Goal: Task Accomplishment & Management: Use online tool/utility

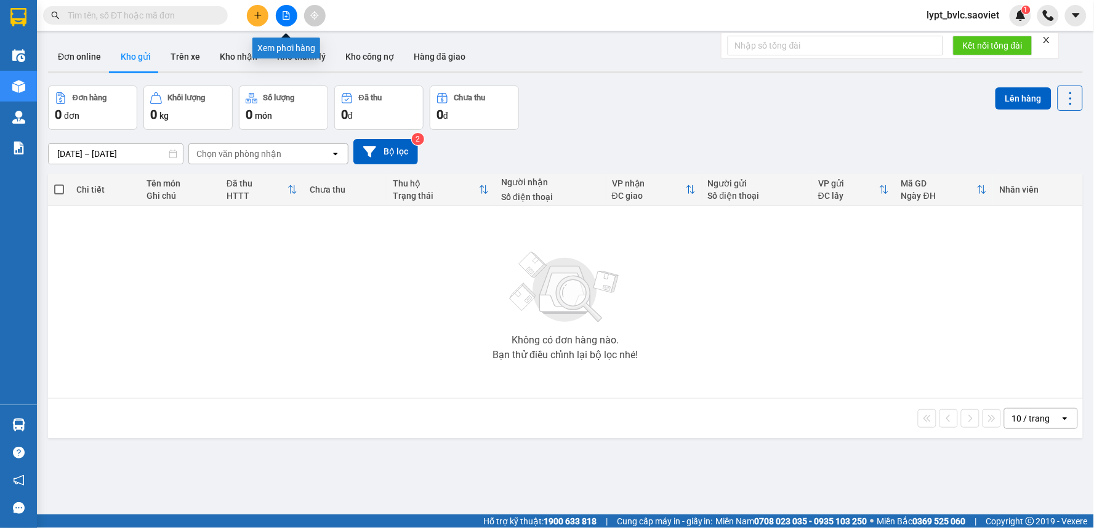
click at [282, 18] on icon "file-add" at bounding box center [286, 15] width 9 height 9
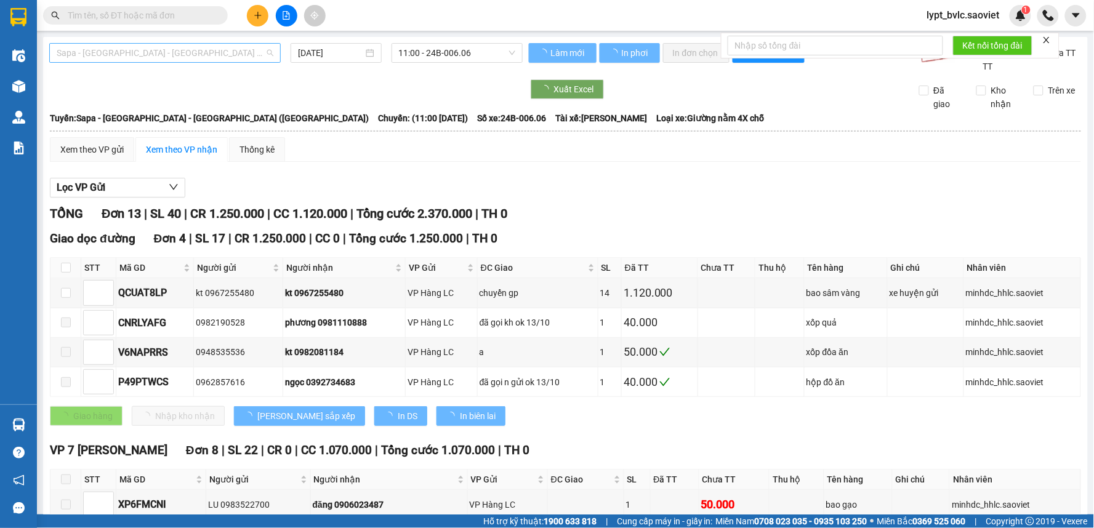
click at [157, 54] on span "Sapa - [GEOGRAPHIC_DATA] - [GEOGRAPHIC_DATA] ([GEOGRAPHIC_DATA])" at bounding box center [165, 53] width 217 height 18
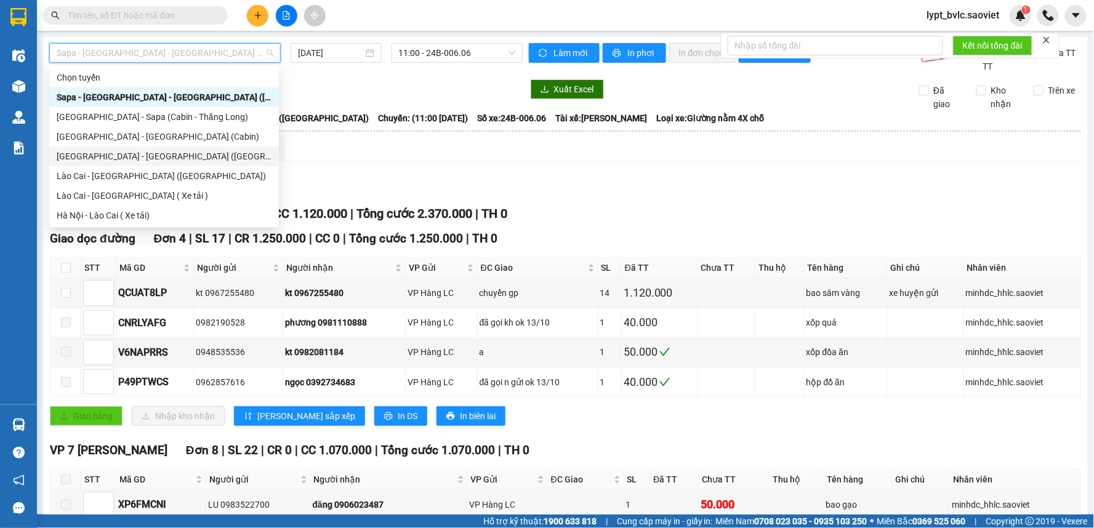
click at [148, 157] on div "[GEOGRAPHIC_DATA] - [GEOGRAPHIC_DATA] ([GEOGRAPHIC_DATA])" at bounding box center [164, 157] width 215 height 14
type input "[DATE]"
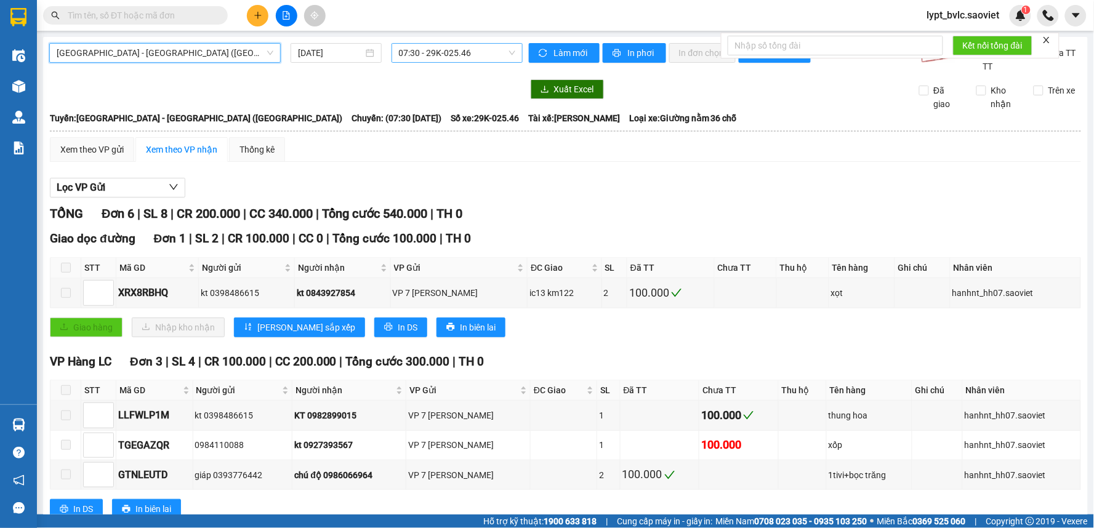
click at [457, 52] on span "07:30 - 29K-025.46" at bounding box center [457, 53] width 116 height 18
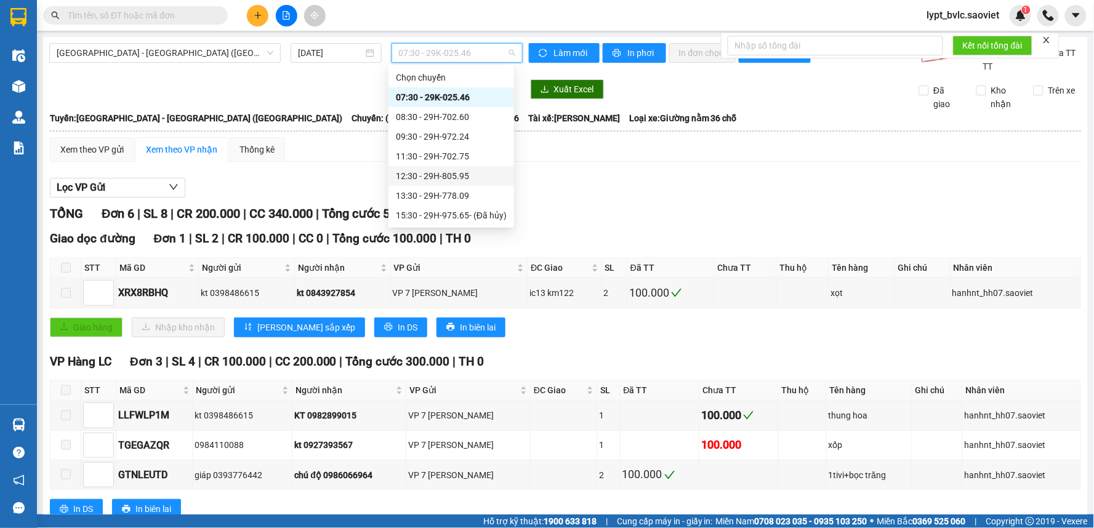
click at [422, 180] on div "12:30 - 29H-805.95" at bounding box center [451, 176] width 111 height 14
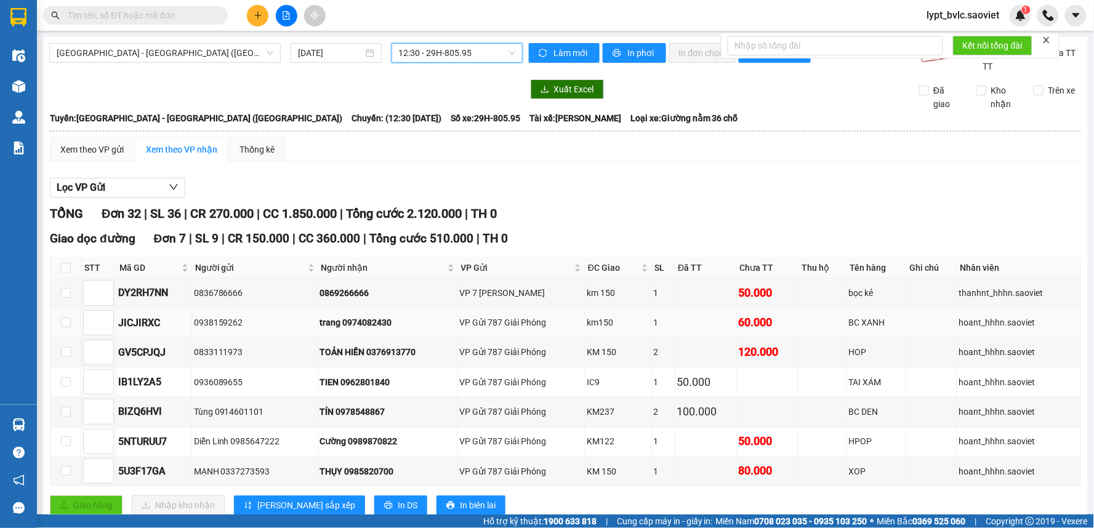
scroll to position [68, 0]
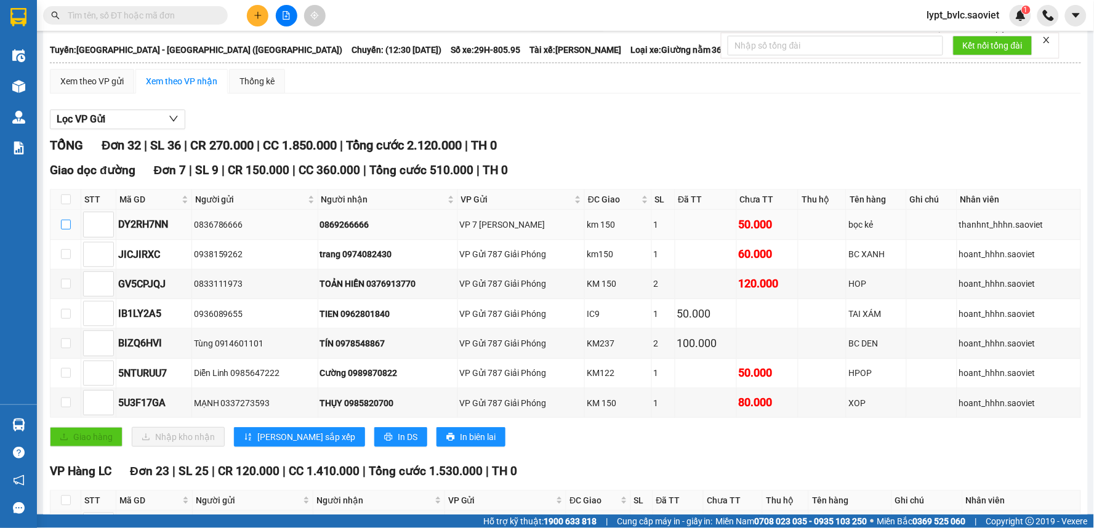
click at [62, 219] on label at bounding box center [66, 225] width 10 height 14
click at [62, 220] on input "checkbox" at bounding box center [66, 225] width 10 height 10
checkbox input "true"
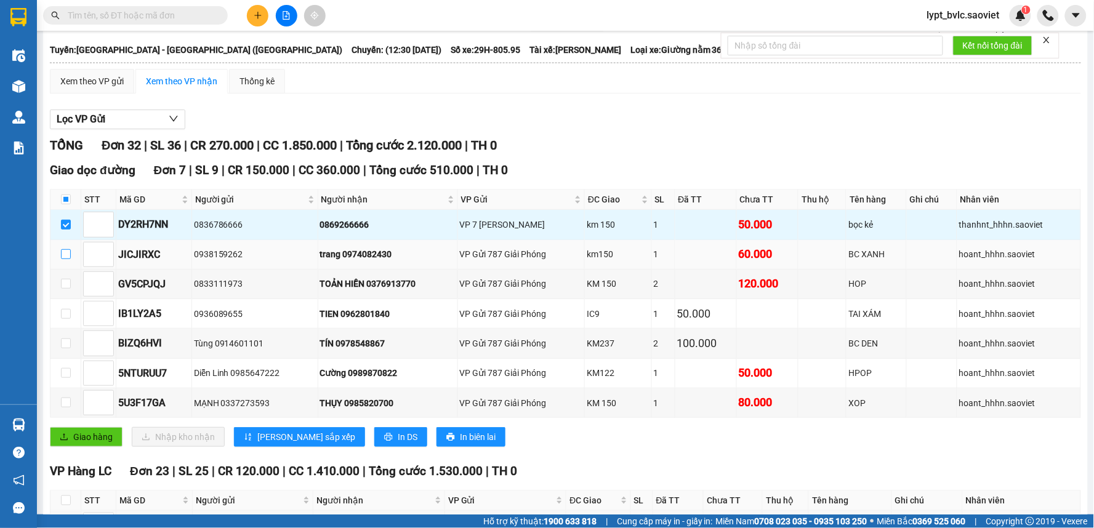
click at [66, 257] on input "checkbox" at bounding box center [66, 254] width 10 height 10
checkbox input "true"
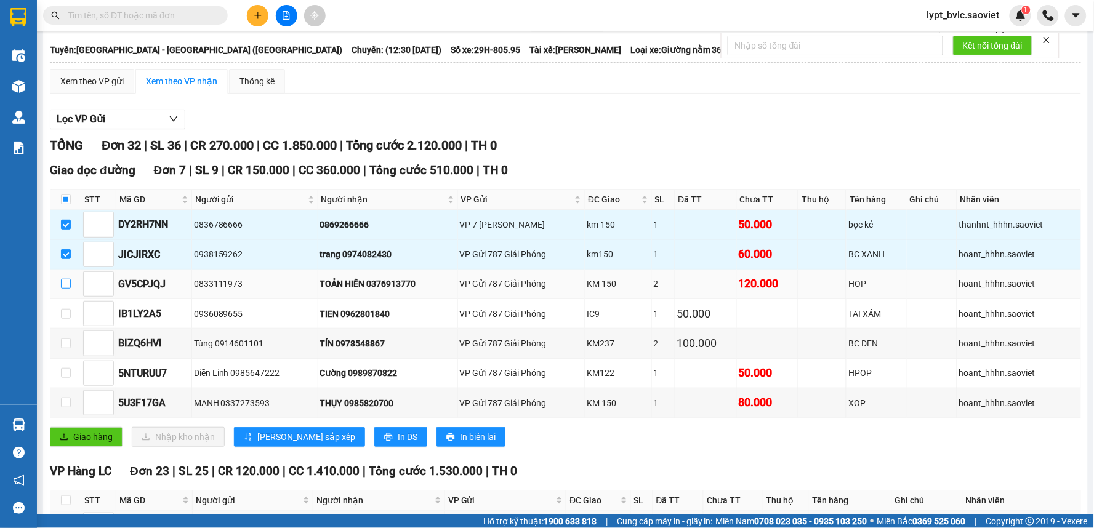
click at [64, 284] on input "checkbox" at bounding box center [66, 284] width 10 height 10
checkbox input "true"
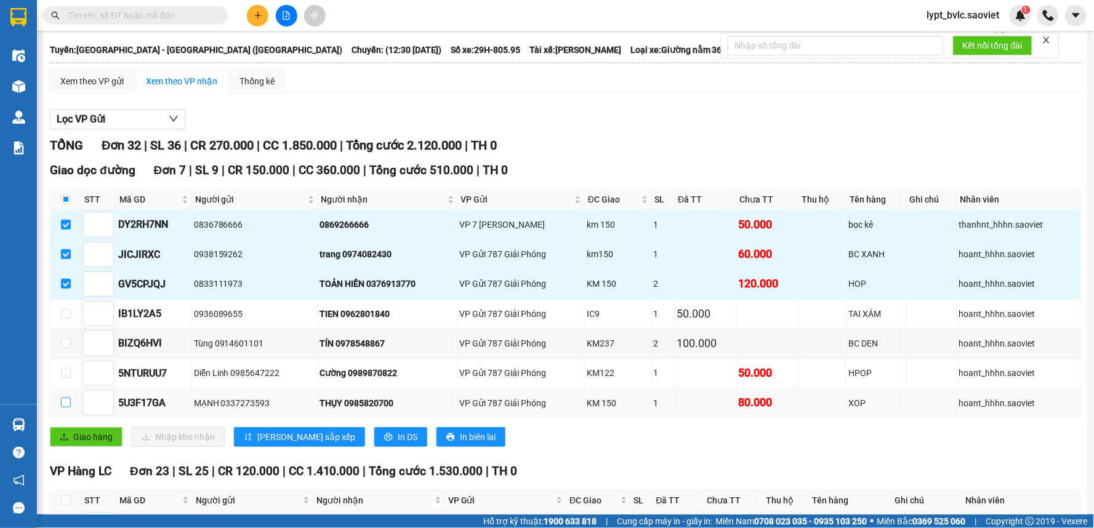
click at [64, 404] on input "checkbox" at bounding box center [66, 403] width 10 height 10
checkbox input "true"
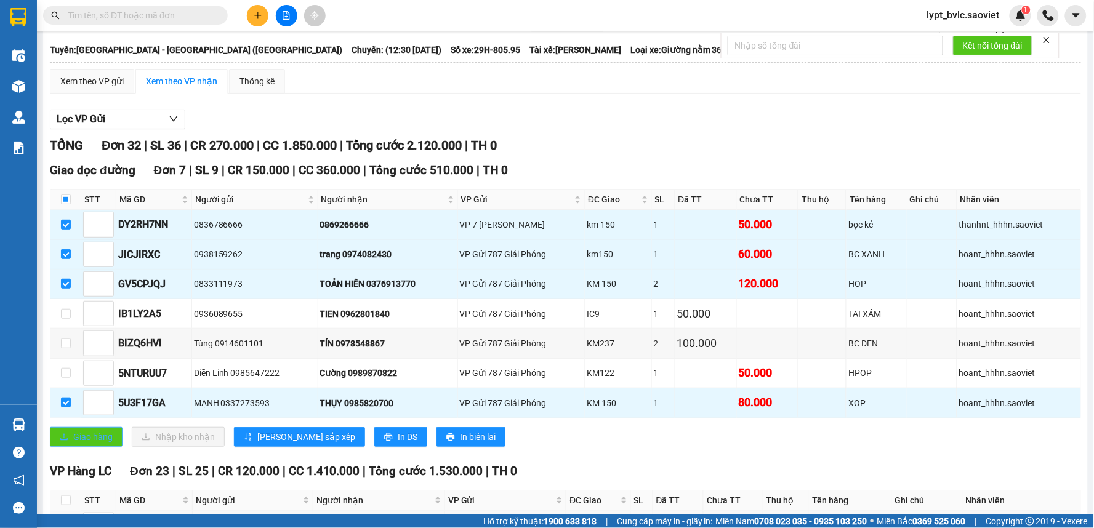
click at [105, 444] on span "Giao hàng" at bounding box center [92, 437] width 39 height 14
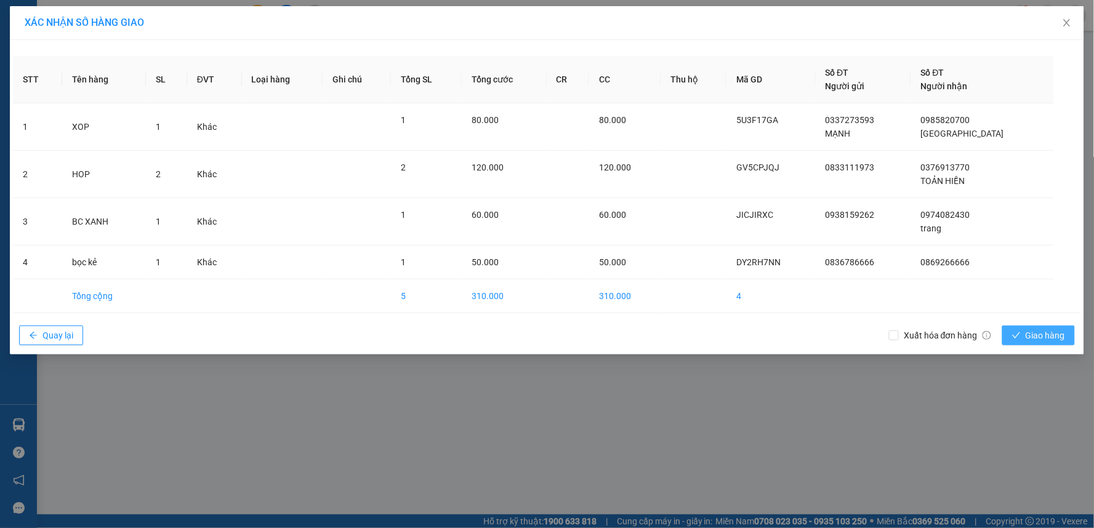
click at [1032, 337] on span "Giao hàng" at bounding box center [1045, 336] width 39 height 14
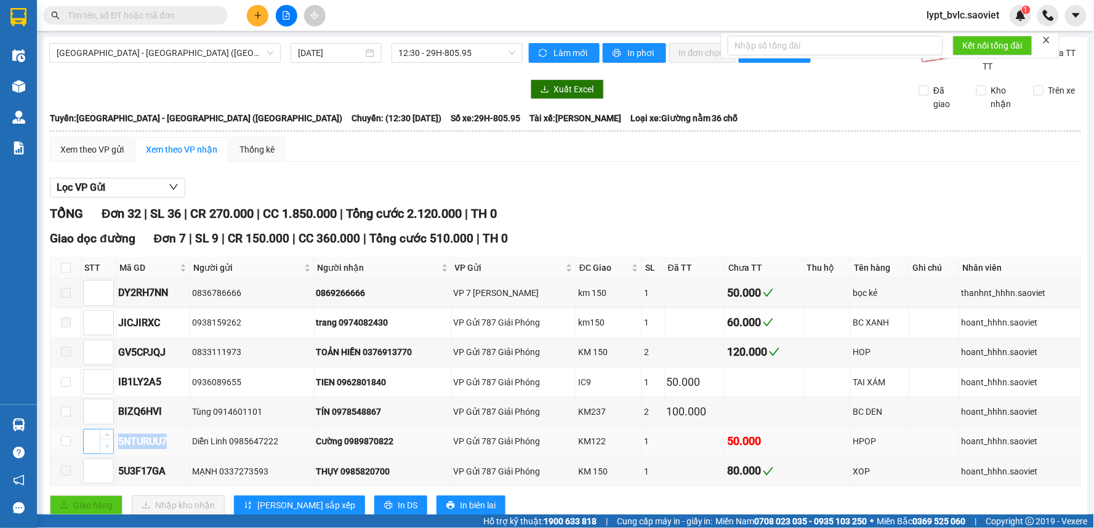
drag, startPoint x: 169, startPoint y: 441, endPoint x: 108, endPoint y: 444, distance: 61.0
click at [108, 444] on tr "5NTURUU7 Diễn Linh 0985647222 Cường 0989870822 VP Gửi 787 Giải Phóng KM122 1 50…" at bounding box center [565, 442] width 1031 height 30
copy tr "5NTURUU7"
click at [197, 13] on input "text" at bounding box center [140, 16] width 145 height 14
paste input "5NTURUU7"
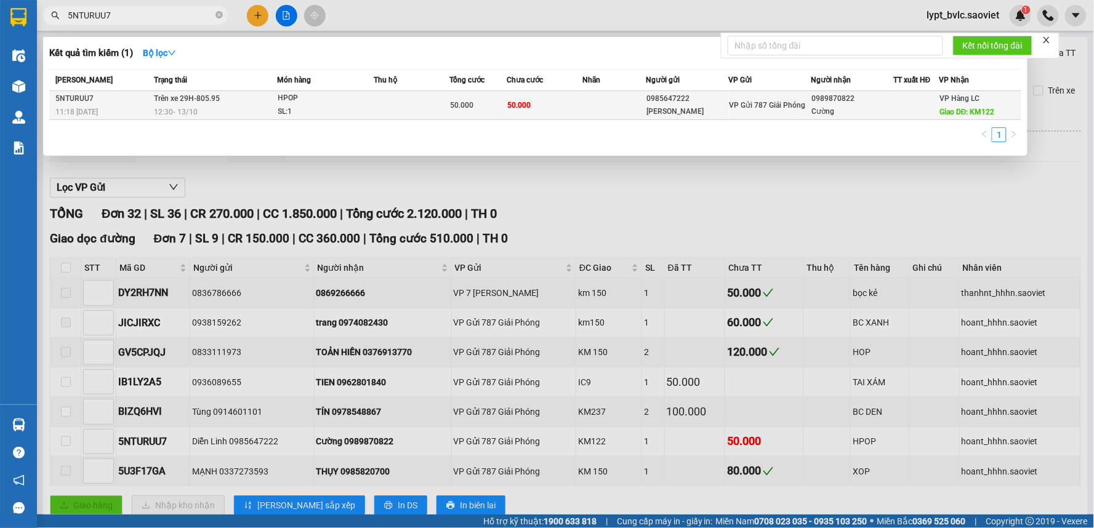
type input "5NTURUU7"
click at [679, 111] on div "[PERSON_NAME]" at bounding box center [687, 111] width 81 height 13
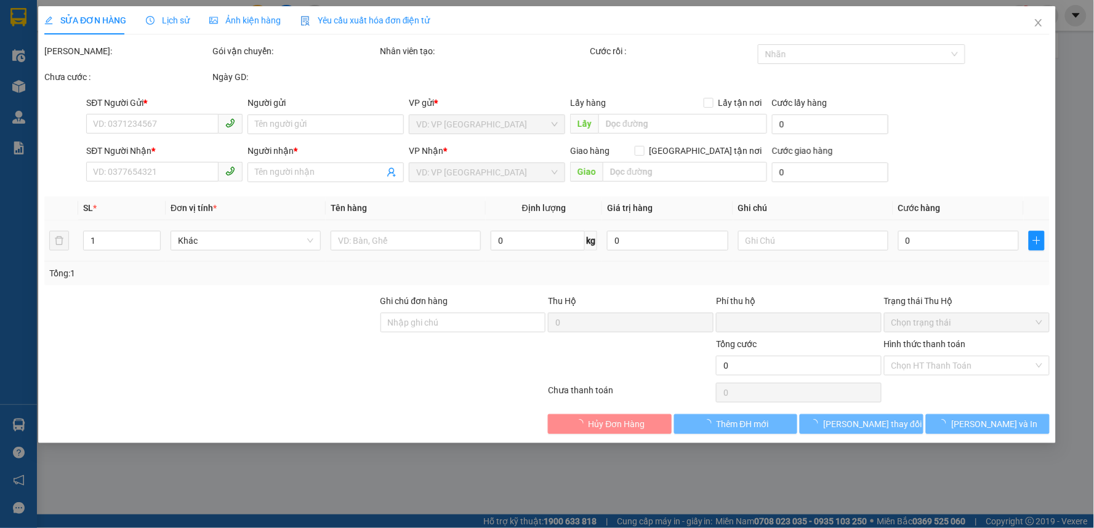
type input "0985647222"
type input "[PERSON_NAME]"
type input "0989870822"
type input "Cường"
type input "KM122"
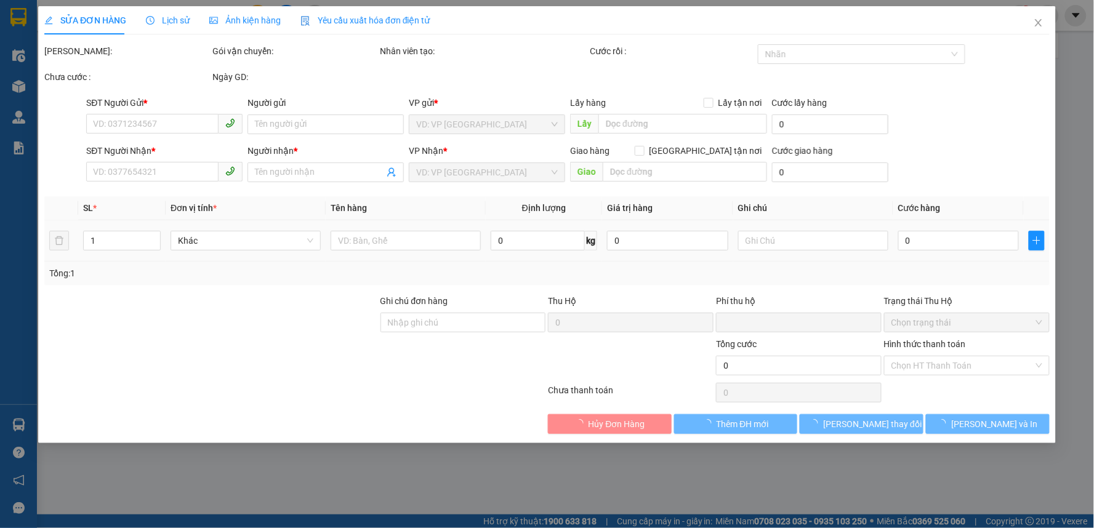
type input "0"
type input "50.000"
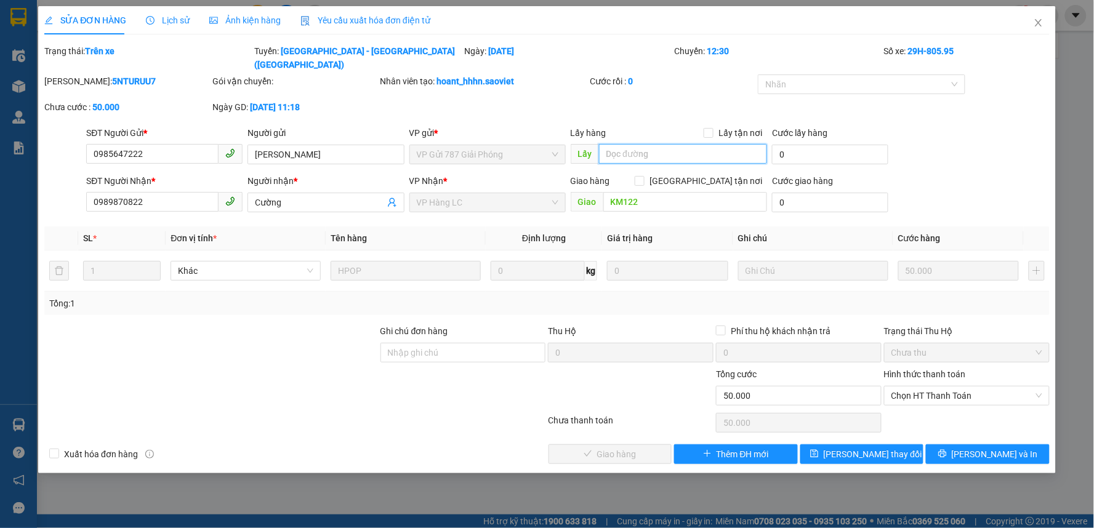
click at [662, 144] on input "text" at bounding box center [683, 154] width 169 height 20
type input "CHÍNH"
click at [884, 448] on span "[PERSON_NAME] thay đổi" at bounding box center [873, 455] width 99 height 14
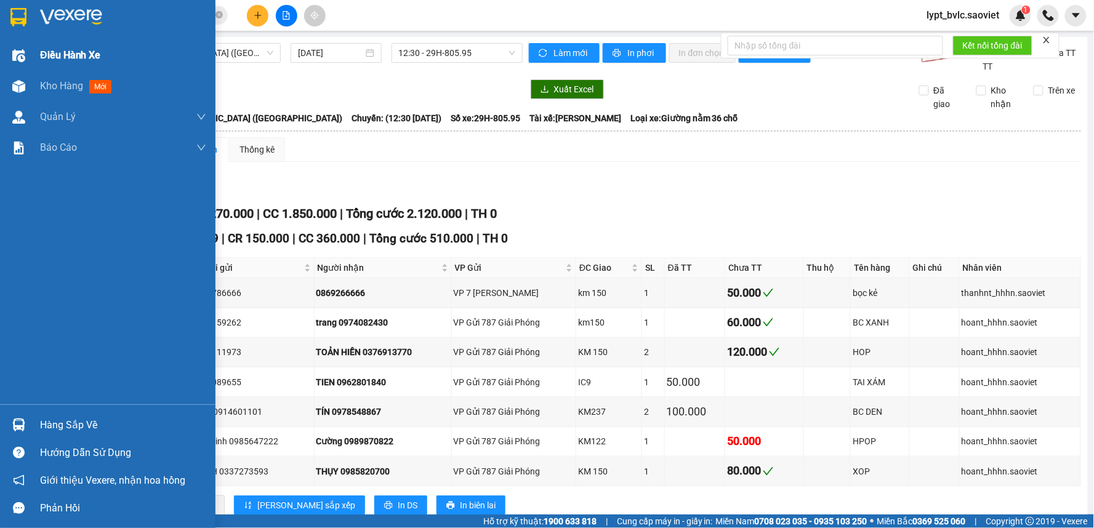
click at [57, 56] on span "Điều hành xe" at bounding box center [70, 54] width 61 height 15
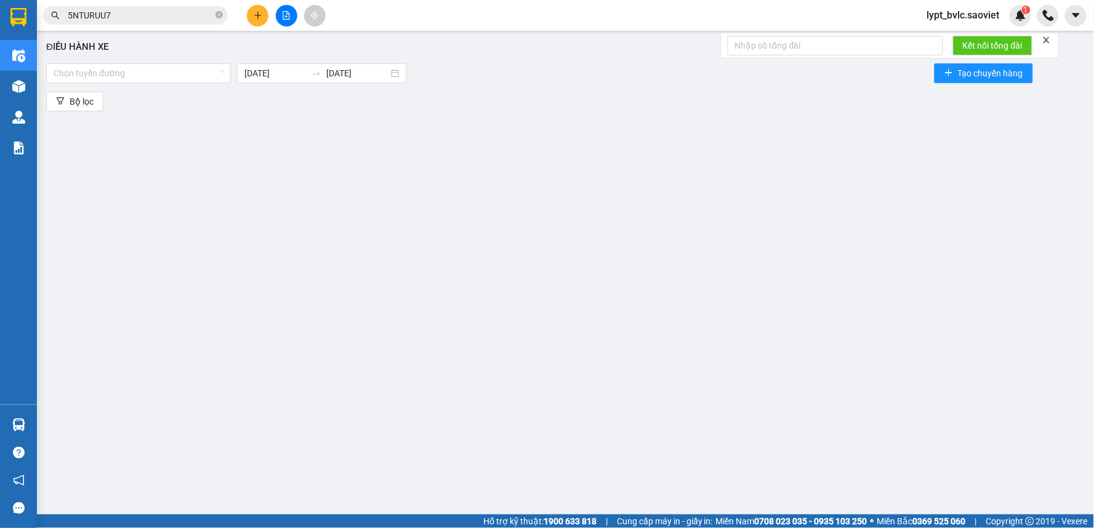
click at [323, 166] on div "Điều hành xe Chọn tuyến đường [DATE] [DATE] Tạo chuyến hàng Bộ lọc" at bounding box center [565, 266] width 1045 height 459
click at [187, 75] on div at bounding box center [138, 73] width 179 height 15
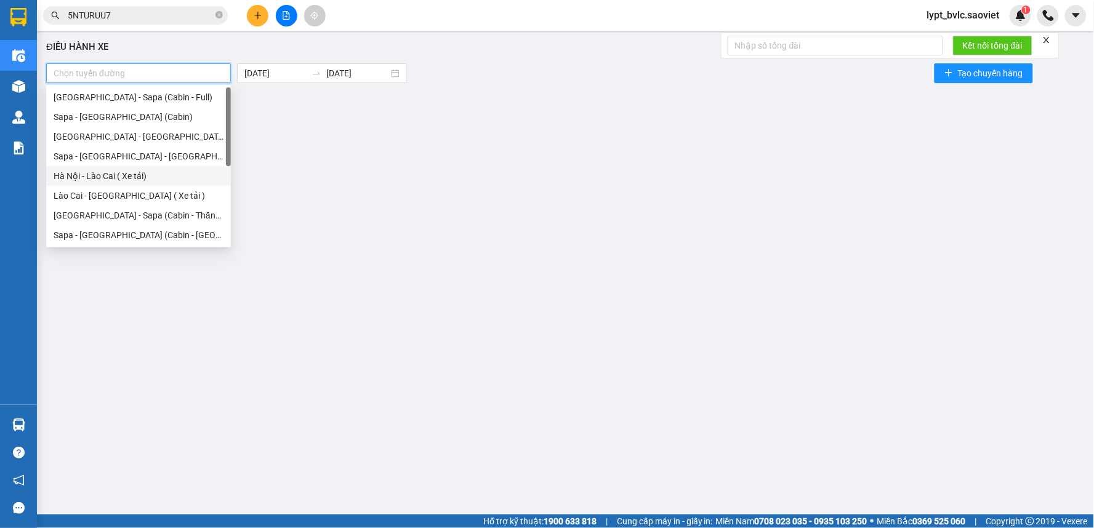
click at [157, 175] on div "Hà Nội - Lào Cai ( Xe tải)" at bounding box center [139, 176] width 170 height 14
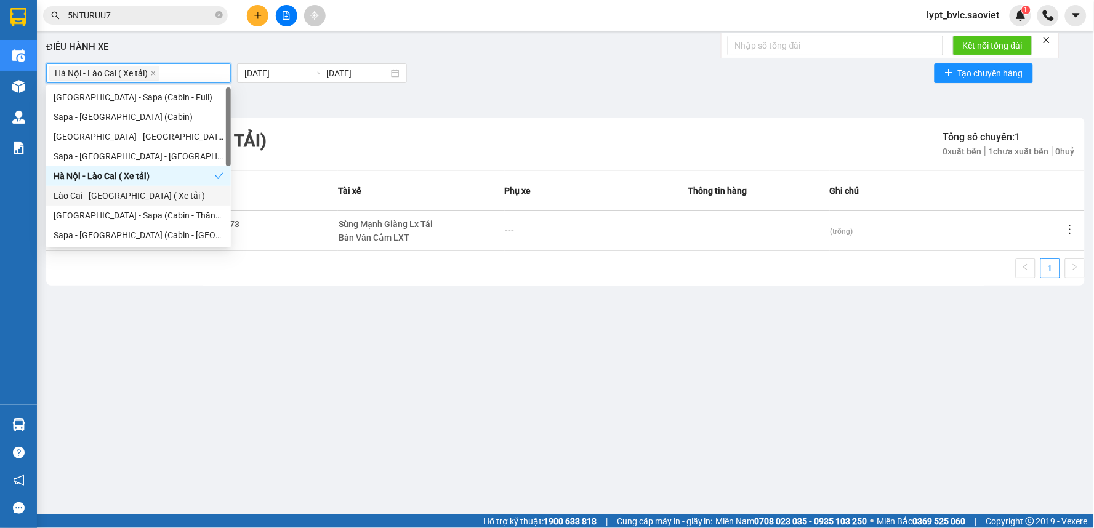
click at [148, 196] on div "Lào Cai - [GEOGRAPHIC_DATA] ( Xe tải )" at bounding box center [139, 196] width 170 height 14
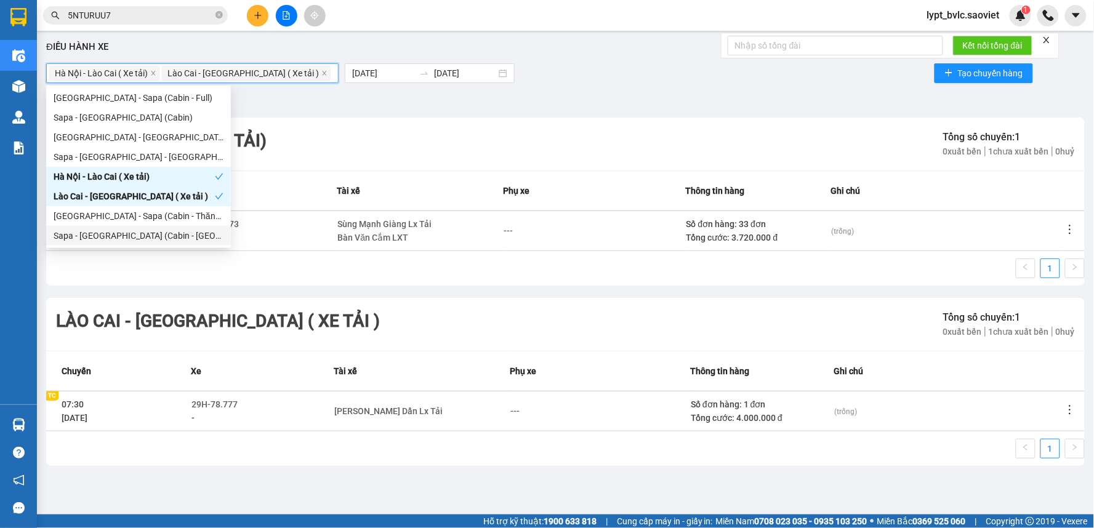
click at [478, 321] on div "Lào Cai - [GEOGRAPHIC_DATA] ( Xe tải ) Tổng số chuyến: 1 0 xuất bến 1 chưa xuất…" at bounding box center [565, 324] width 1039 height 53
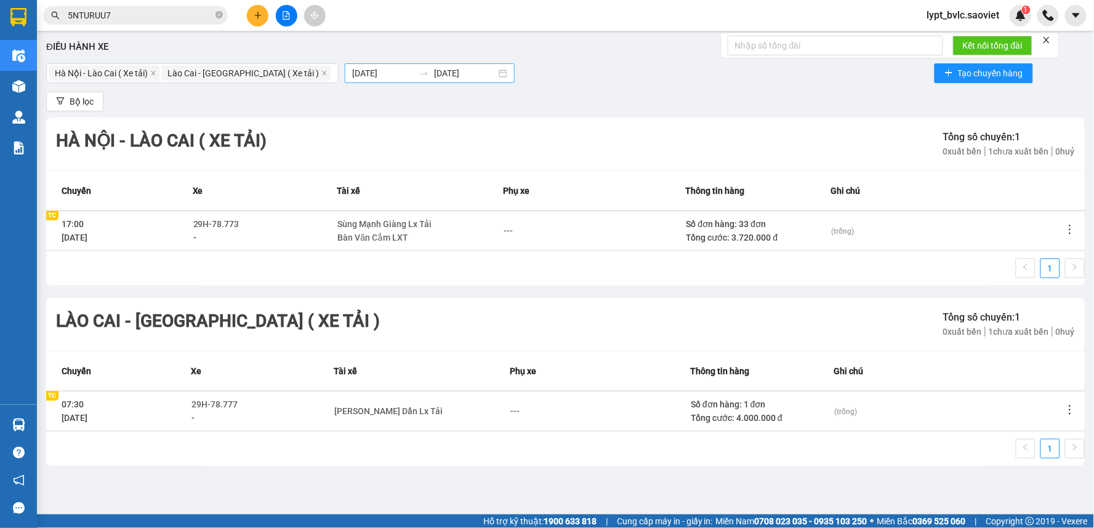
click at [345, 71] on div "[DATE] [DATE]" at bounding box center [430, 73] width 170 height 20
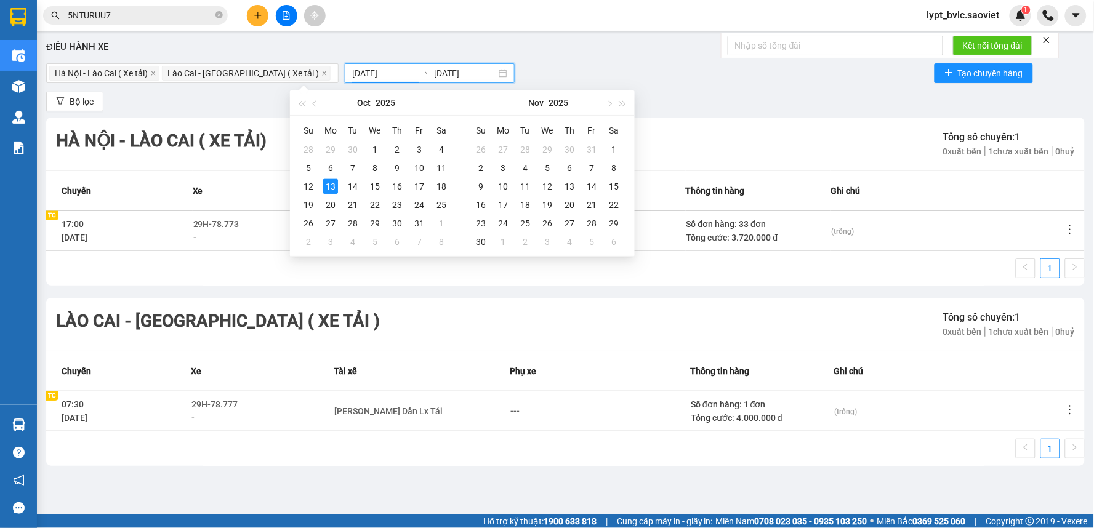
click at [419, 70] on icon "swap-right" at bounding box center [424, 73] width 10 height 10
type input "[DATE]"
click at [310, 186] on div "12" at bounding box center [308, 186] width 15 height 15
type input "[DATE]"
